Goal: Information Seeking & Learning: Learn about a topic

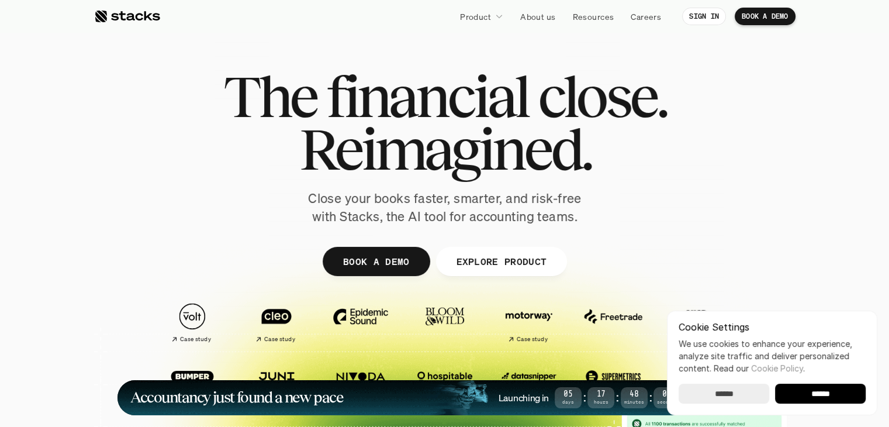
drag, startPoint x: 393, startPoint y: 91, endPoint x: 472, endPoint y: 216, distance: 147.4
click at [472, 216] on div "The financial close. Reimagined. Close your books faster, smarter, and risk-fre…" at bounding box center [444, 147] width 655 height 155
click at [472, 216] on p "Close your books faster, smarter, and risk-free with Stacks, the AI tool for ac…" at bounding box center [445, 207] width 292 height 36
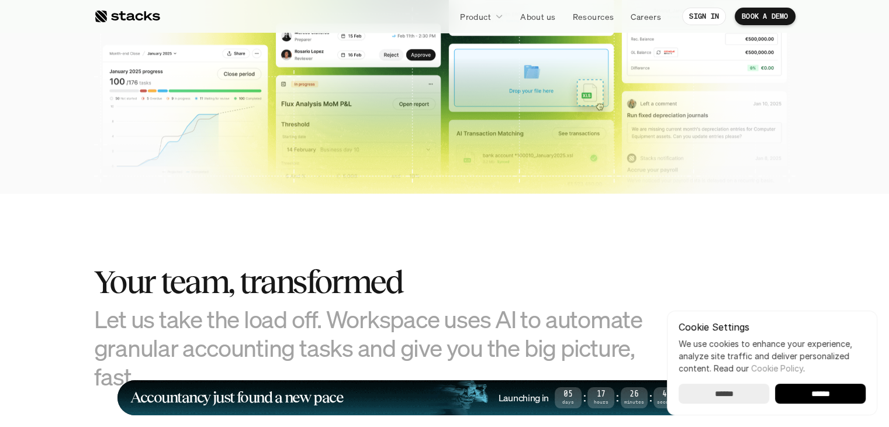
scroll to position [526, 0]
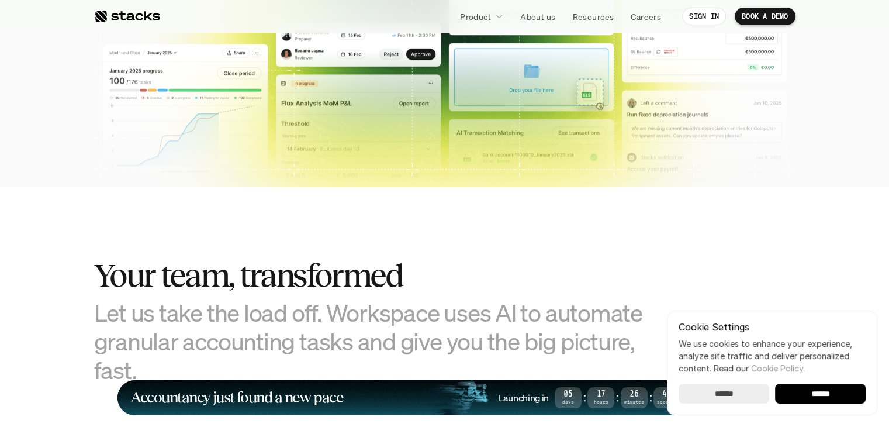
click at [707, 396] on input "******" at bounding box center [724, 393] width 91 height 20
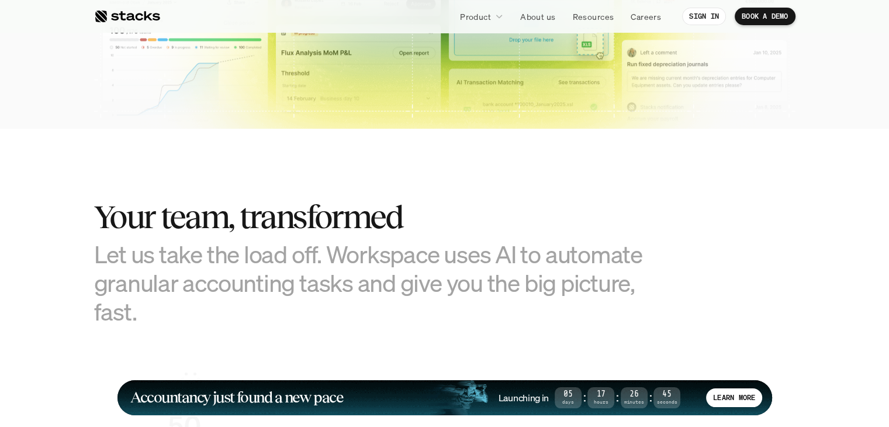
scroll to position [643, 0]
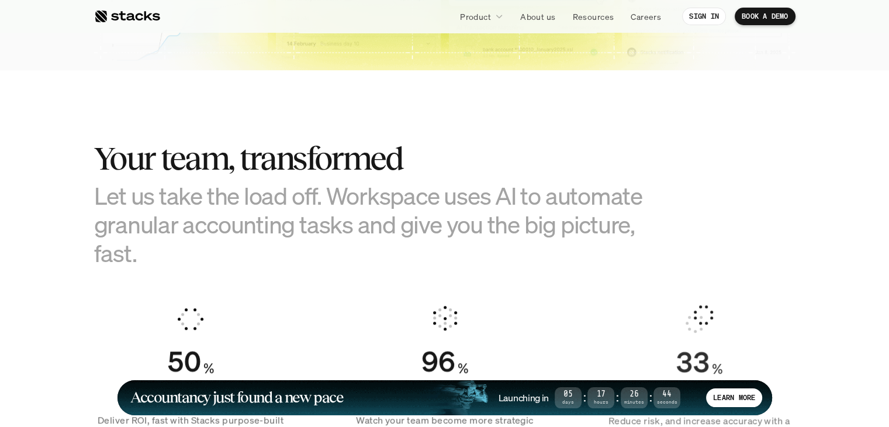
drag, startPoint x: 164, startPoint y: 232, endPoint x: 94, endPoint y: 159, distance: 101.7
click at [94, 159] on div "Your team, transformed Let us take the load off. Workspace uses AI to automate …" at bounding box center [386, 203] width 585 height 127
click at [94, 159] on h2 "Your team, transformed" at bounding box center [386, 158] width 585 height 36
drag, startPoint x: 88, startPoint y: 157, endPoint x: 191, endPoint y: 274, distance: 154.9
click at [191, 274] on section "Your team, transformed Let us take the load off. Workspace uses AI to automate …" at bounding box center [444, 288] width 889 height 436
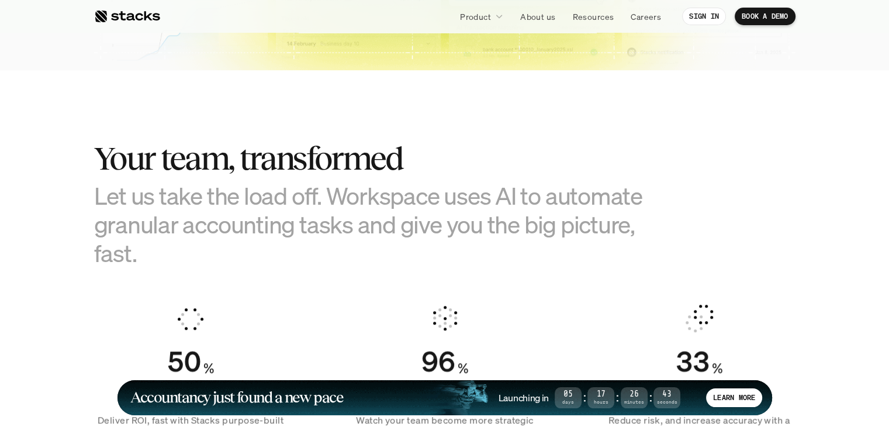
click at [191, 274] on section "Your team, transformed Let us take the load off. Workspace uses AI to automate …" at bounding box center [444, 288] width 889 height 436
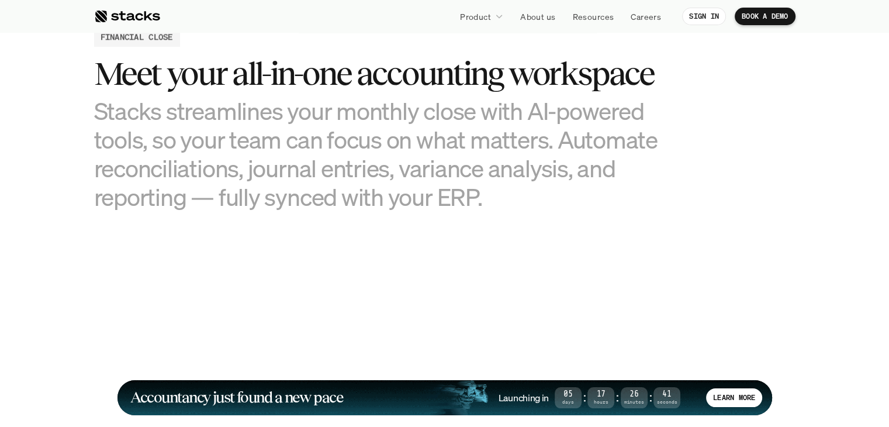
scroll to position [1111, 0]
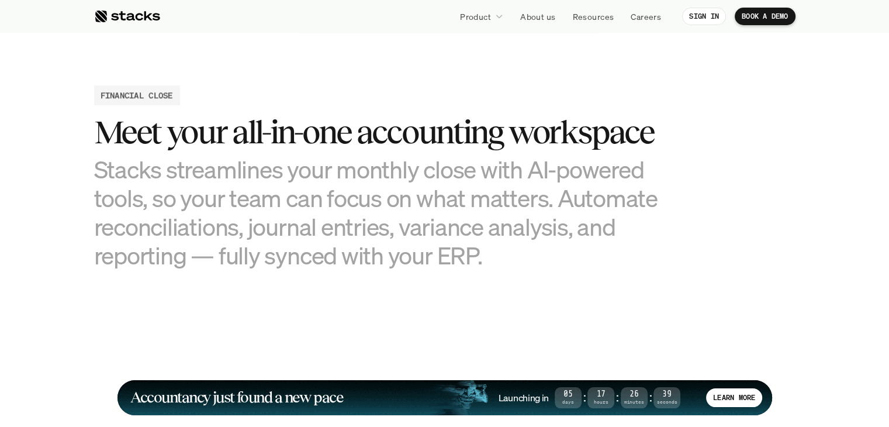
drag, startPoint x: 306, startPoint y: 261, endPoint x: 175, endPoint y: 130, distance: 185.6
click at [175, 130] on div "Meet your all-in-one accounting workspace Stacks streamlines your monthly close…" at bounding box center [386, 191] width 585 height 155
click at [175, 130] on h3 "Meet your all-in-one accounting workspace" at bounding box center [386, 132] width 585 height 36
drag, startPoint x: 330, startPoint y: 127, endPoint x: 366, endPoint y: 252, distance: 130.2
click at [366, 252] on div "Meet your all-in-one accounting workspace Stacks streamlines your monthly close…" at bounding box center [386, 191] width 585 height 155
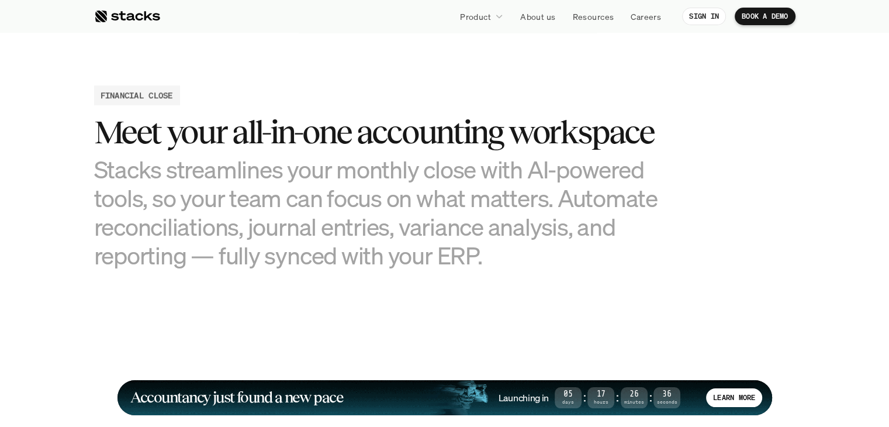
click at [366, 252] on h3 "Stacks streamlines your monthly close with AI-powered tools, so your team can f…" at bounding box center [386, 212] width 585 height 115
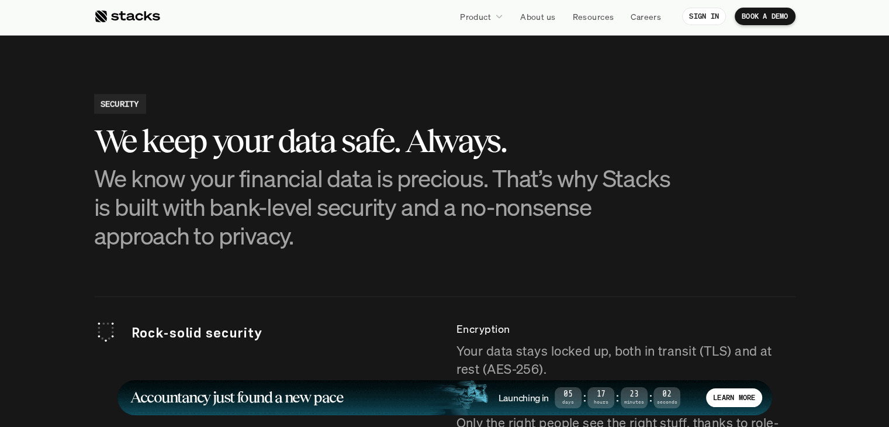
scroll to position [3098, 0]
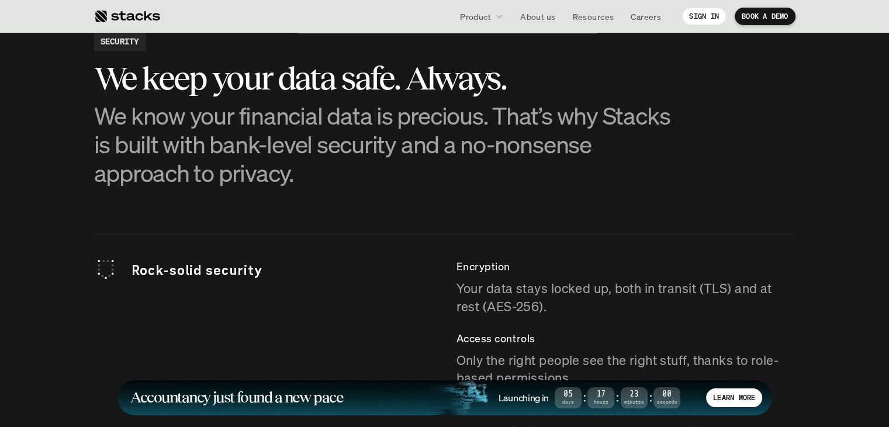
drag, startPoint x: 258, startPoint y: 179, endPoint x: 168, endPoint y: 83, distance: 131.1
click at [168, 83] on div "We keep your data safe. Always. We know your financial data is precious. That’s…" at bounding box center [386, 123] width 585 height 127
click at [168, 83] on h3 "We keep your data safe. Always." at bounding box center [386, 78] width 585 height 36
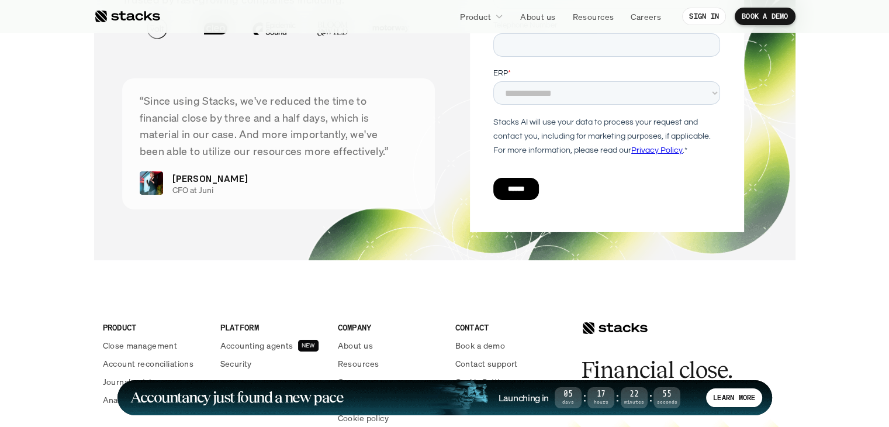
scroll to position [3858, 0]
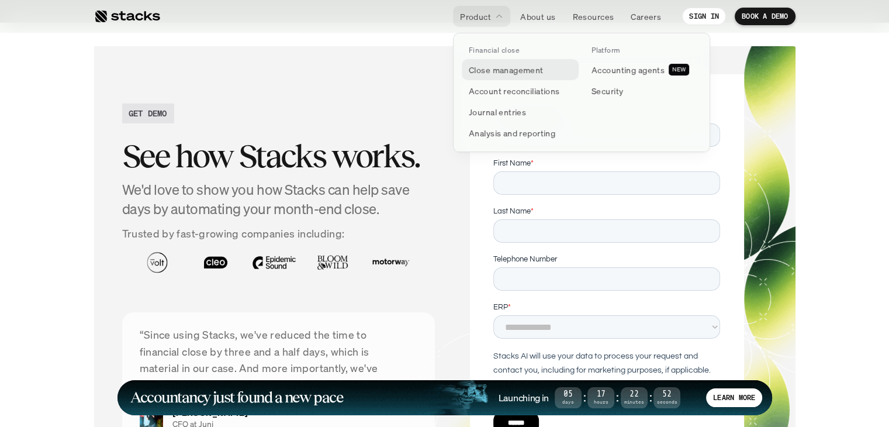
click at [490, 79] on link "Close management" at bounding box center [520, 69] width 117 height 21
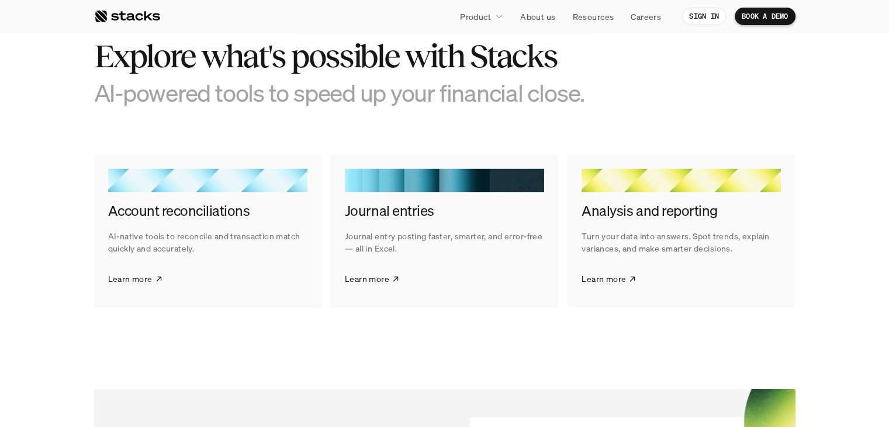
scroll to position [1821, 0]
